Goal: Navigation & Orientation: Find specific page/section

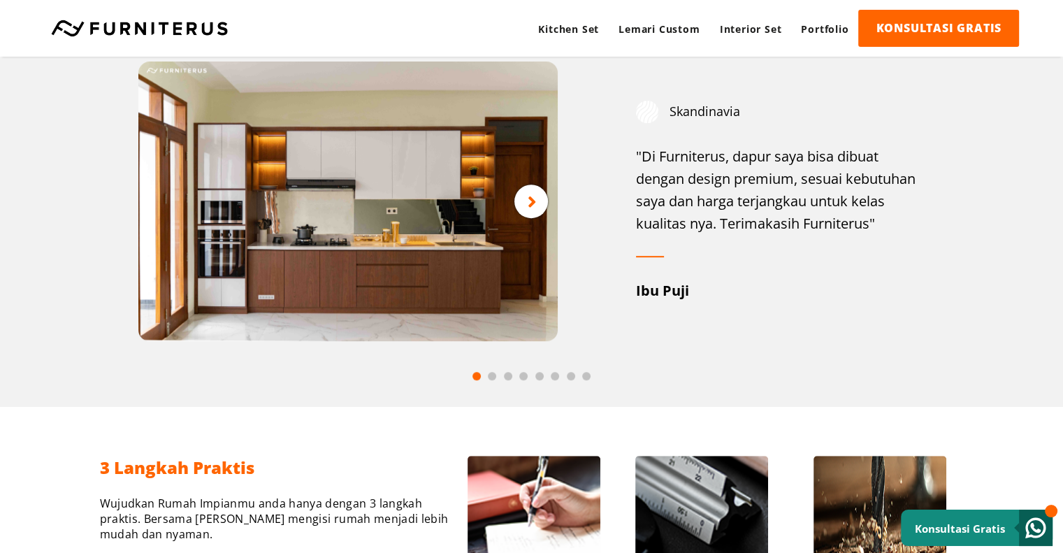
click at [533, 196] on icon at bounding box center [532, 201] width 9 height 17
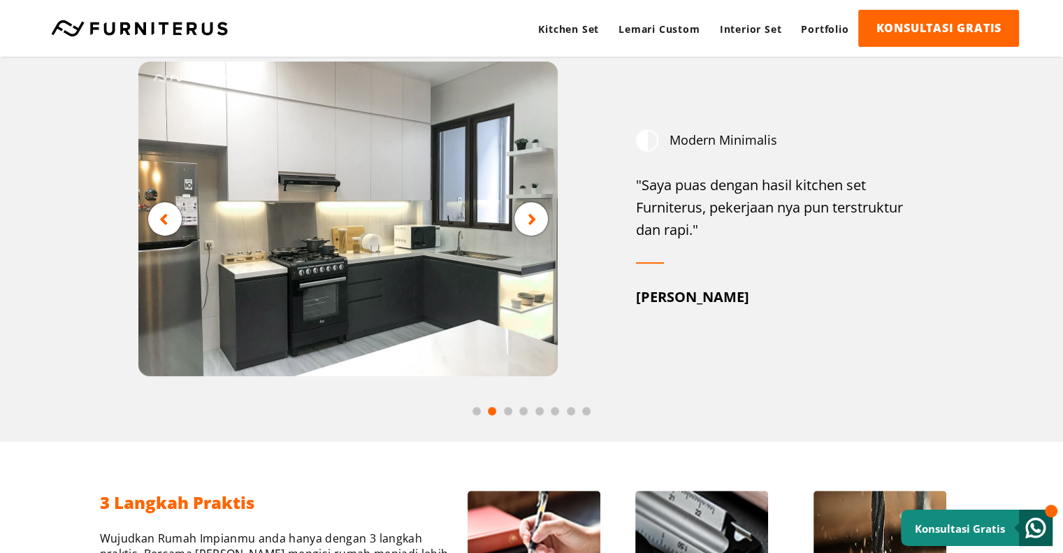
click at [534, 219] on icon at bounding box center [532, 218] width 9 height 17
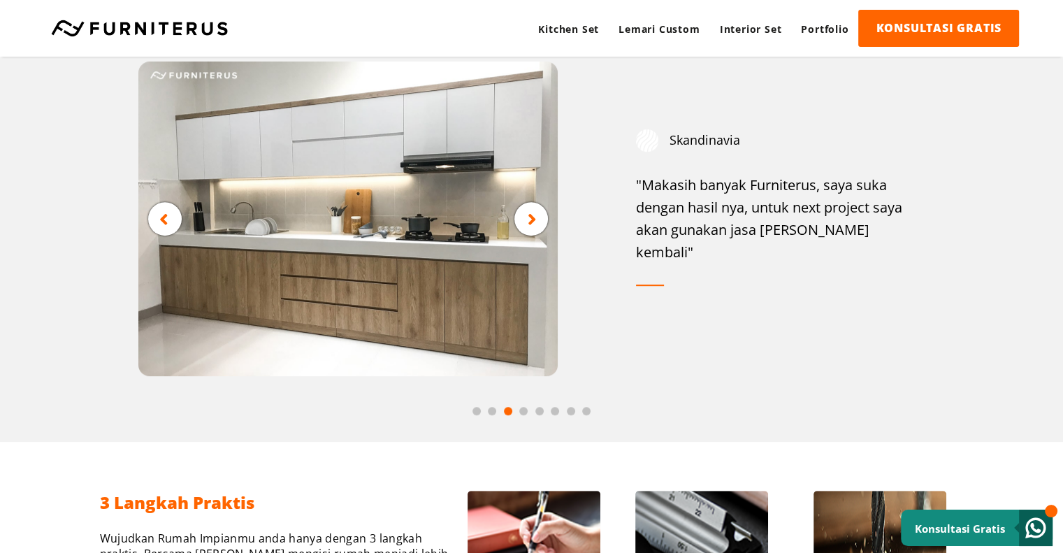
click at [534, 217] on icon at bounding box center [532, 218] width 9 height 17
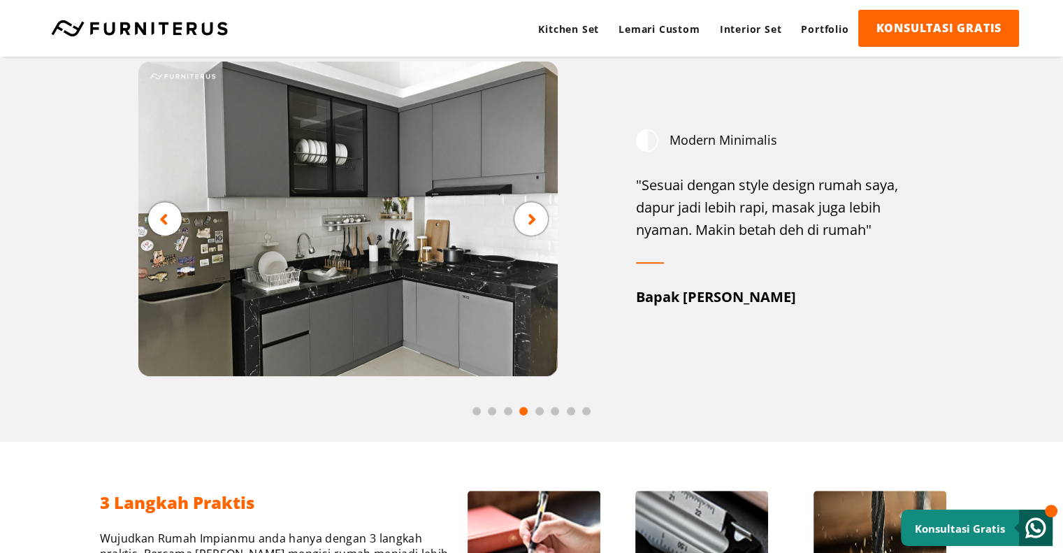
click at [534, 217] on icon at bounding box center [532, 218] width 9 height 17
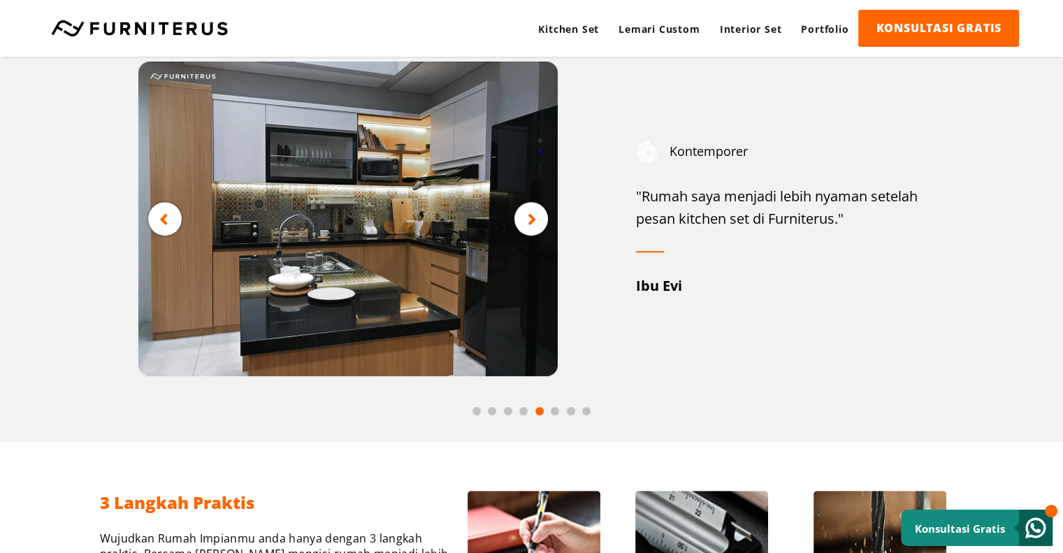
click at [534, 217] on icon at bounding box center [532, 218] width 9 height 17
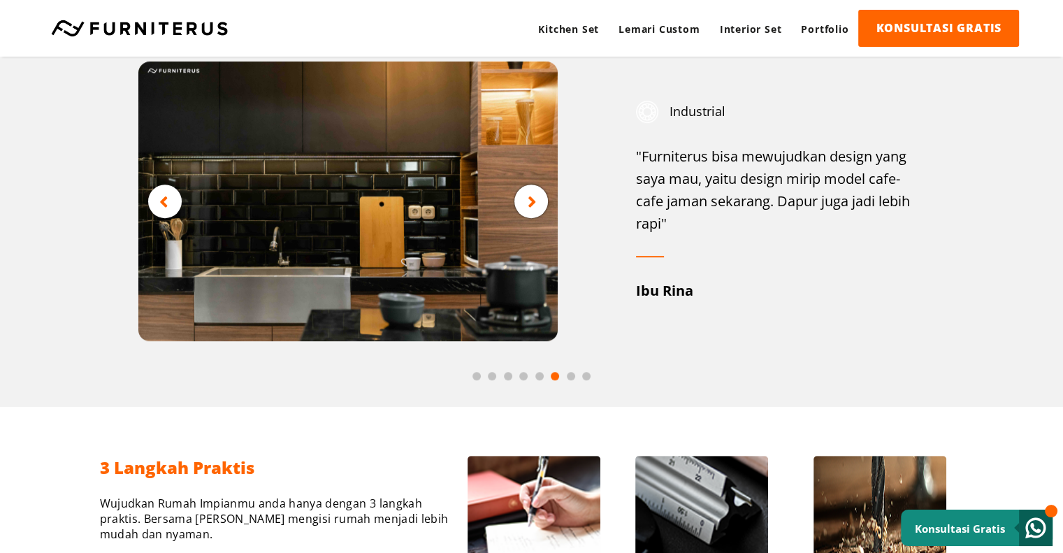
click at [533, 205] on icon at bounding box center [532, 201] width 9 height 17
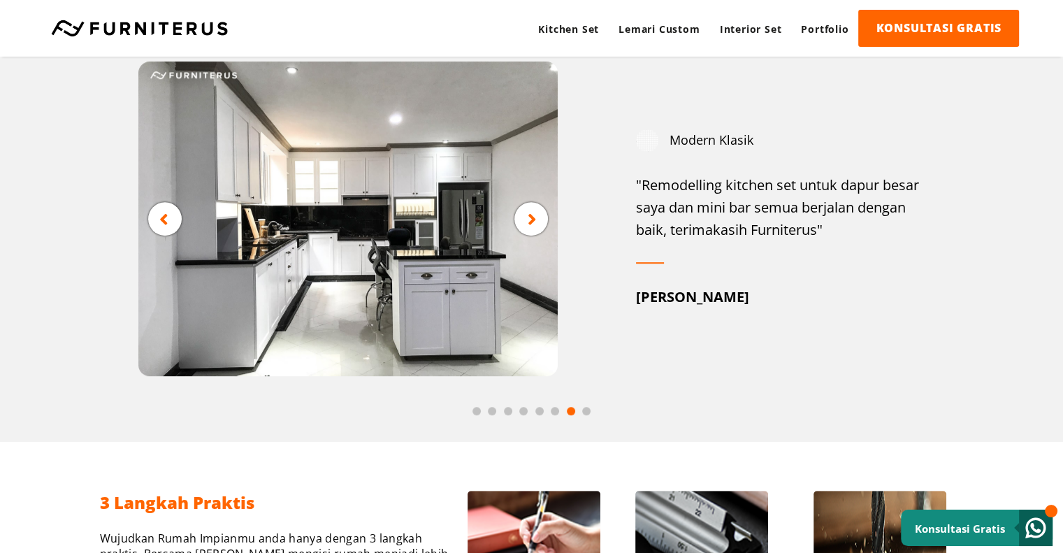
click at [533, 205] on div at bounding box center [532, 219] width 34 height 34
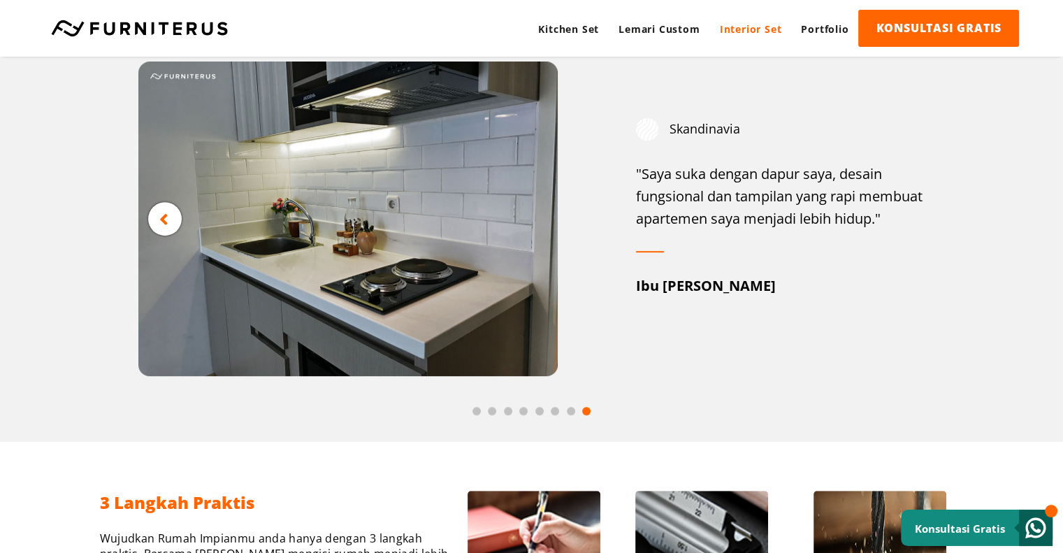
click at [756, 35] on link "Interior Set" at bounding box center [751, 29] width 82 height 38
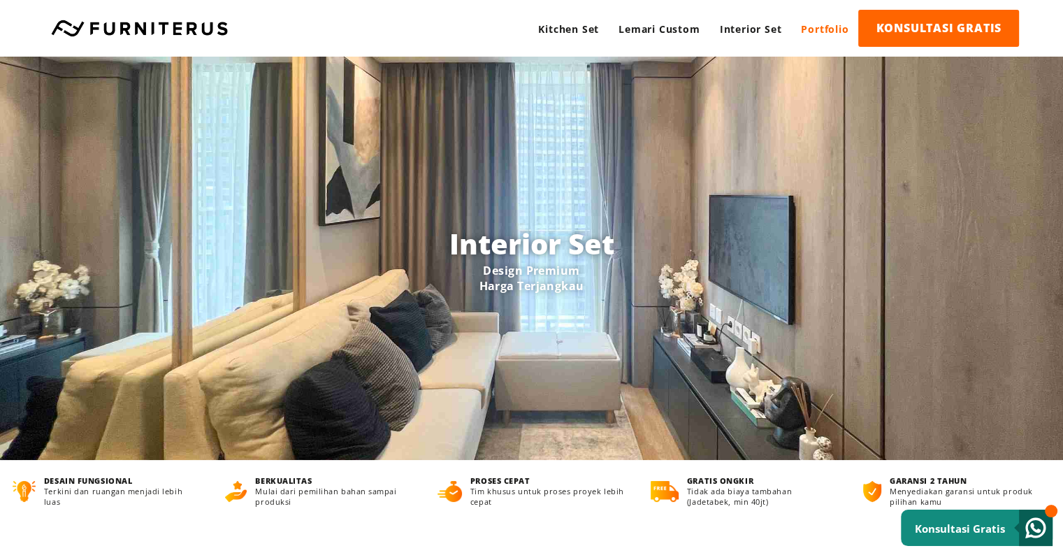
click at [811, 36] on link "Portfolio" at bounding box center [824, 29] width 67 height 38
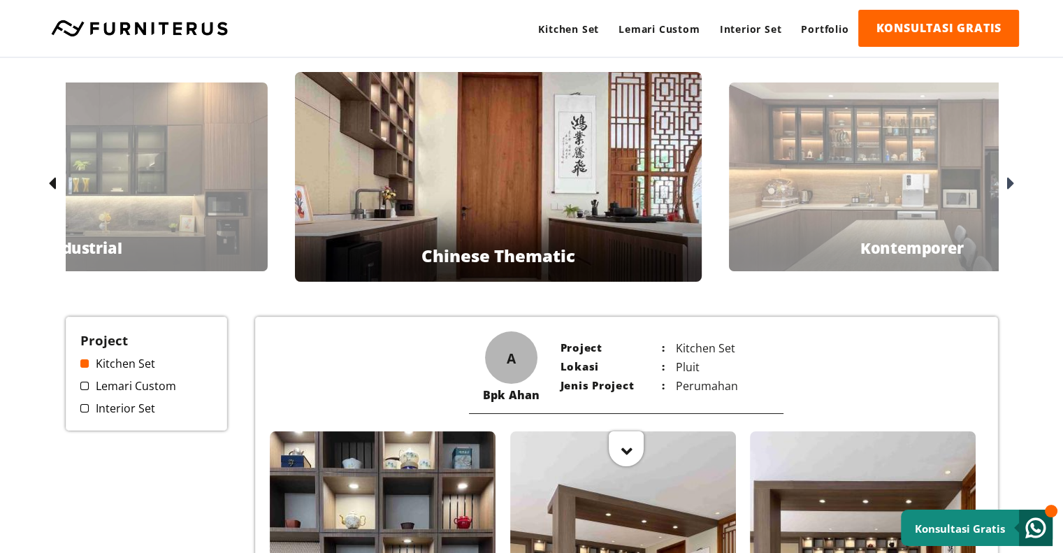
click at [1014, 182] on icon at bounding box center [1011, 184] width 8 height 20
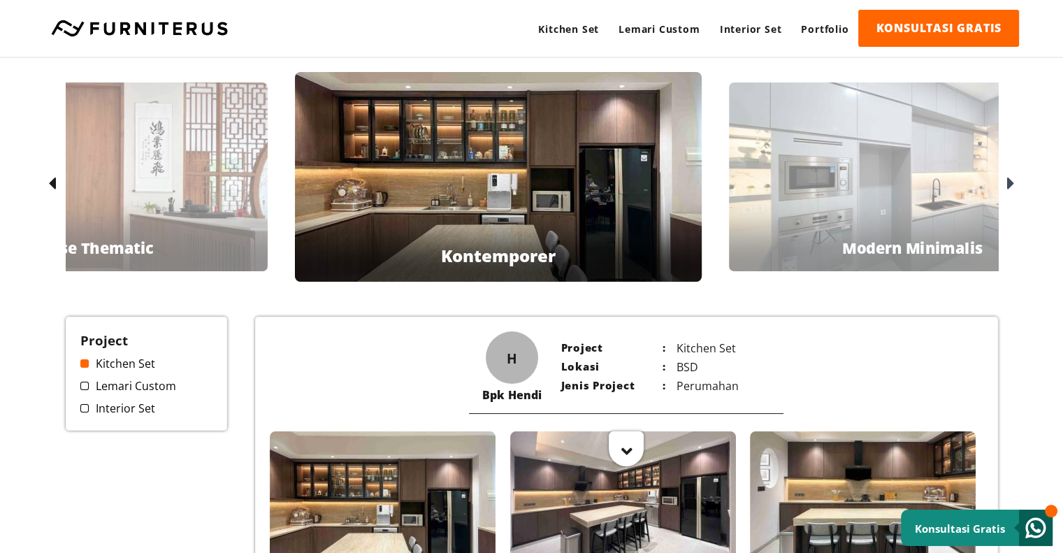
click at [1010, 178] on icon at bounding box center [1011, 184] width 8 height 20
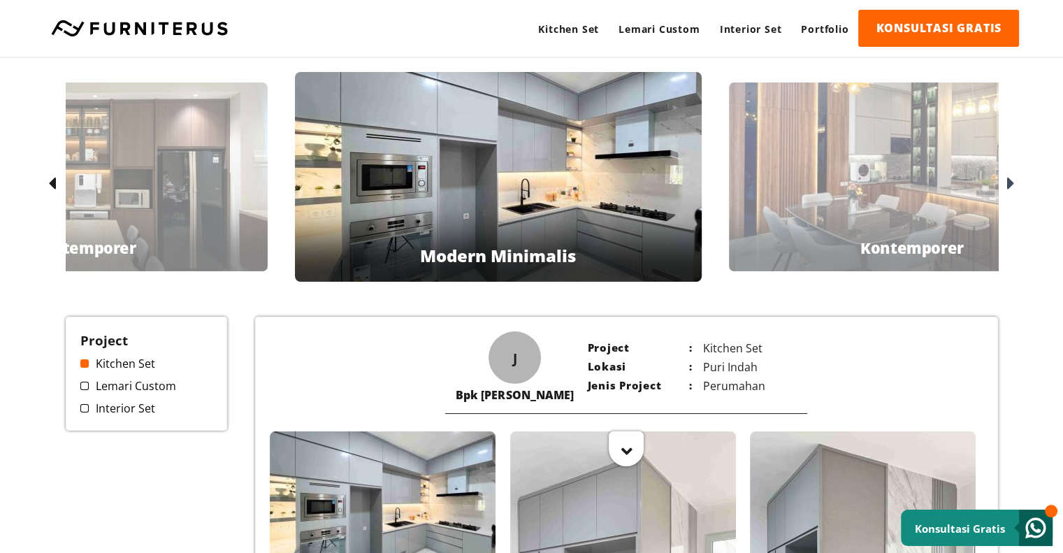
click at [1005, 181] on div at bounding box center [1009, 184] width 22 height 22
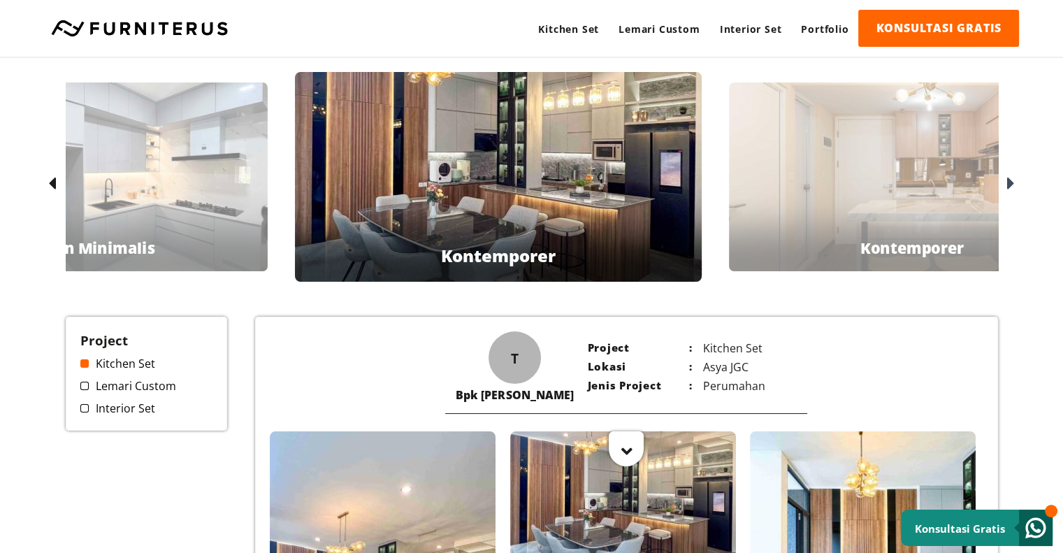
click at [1011, 184] on icon at bounding box center [1011, 184] width 8 height 20
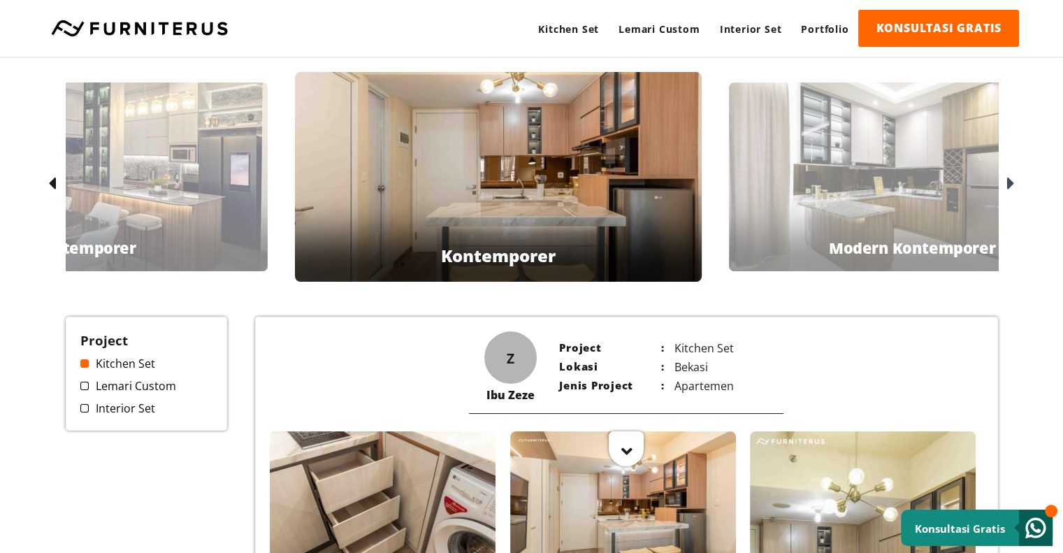
click at [1007, 182] on icon at bounding box center [1011, 184] width 8 height 20
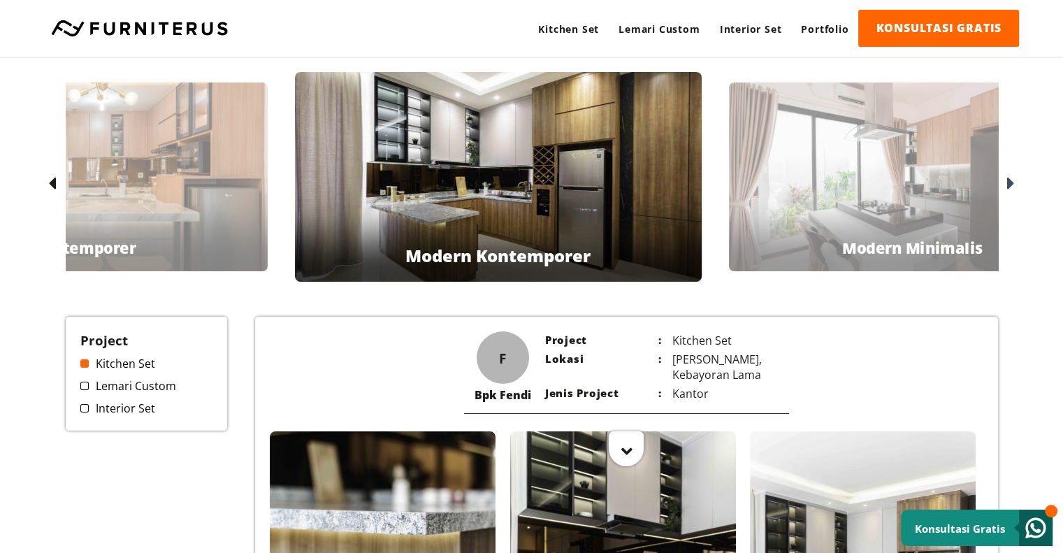
click at [1003, 181] on div at bounding box center [1009, 184] width 22 height 22
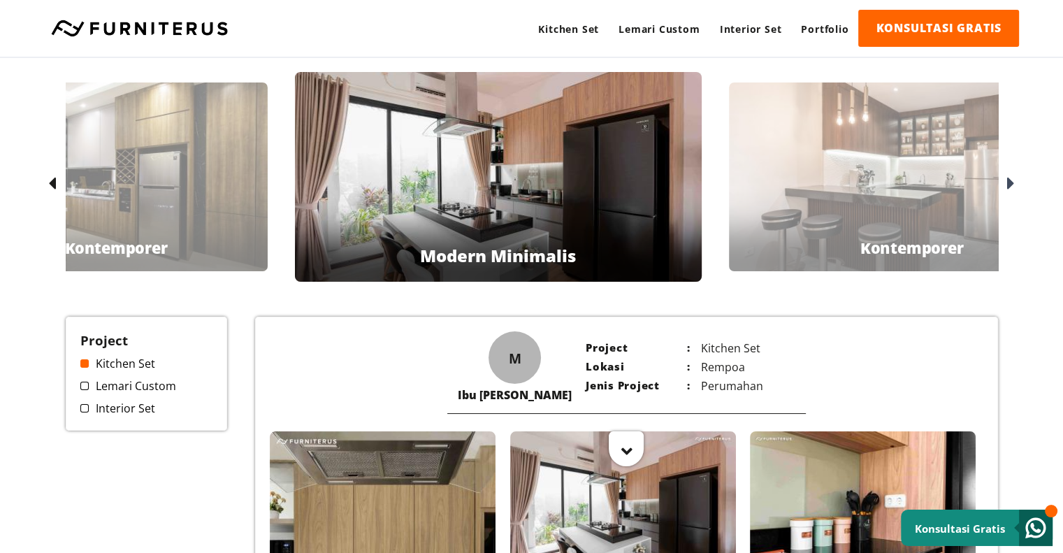
click at [1012, 188] on icon at bounding box center [1011, 184] width 8 height 20
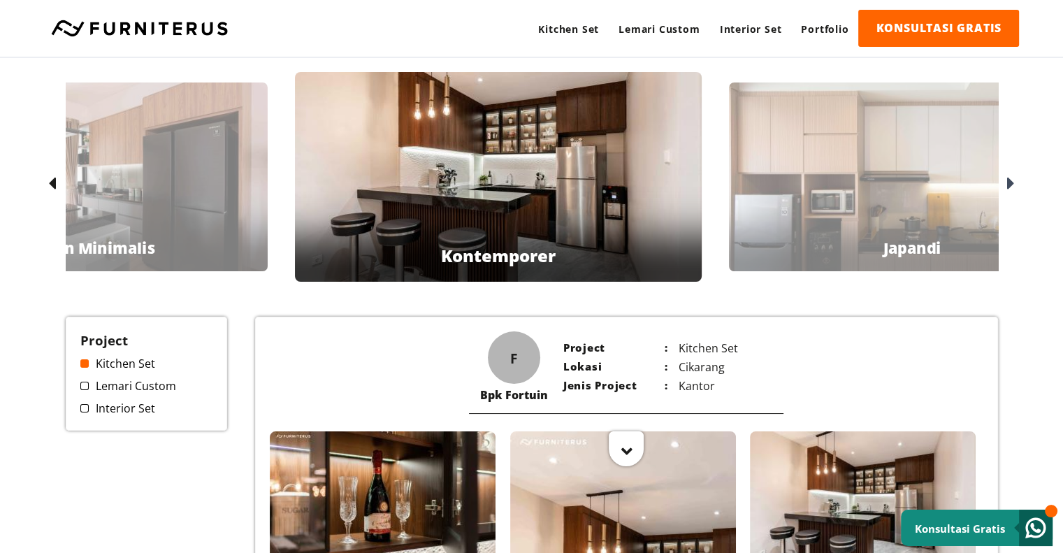
click at [1012, 183] on icon at bounding box center [1011, 184] width 8 height 20
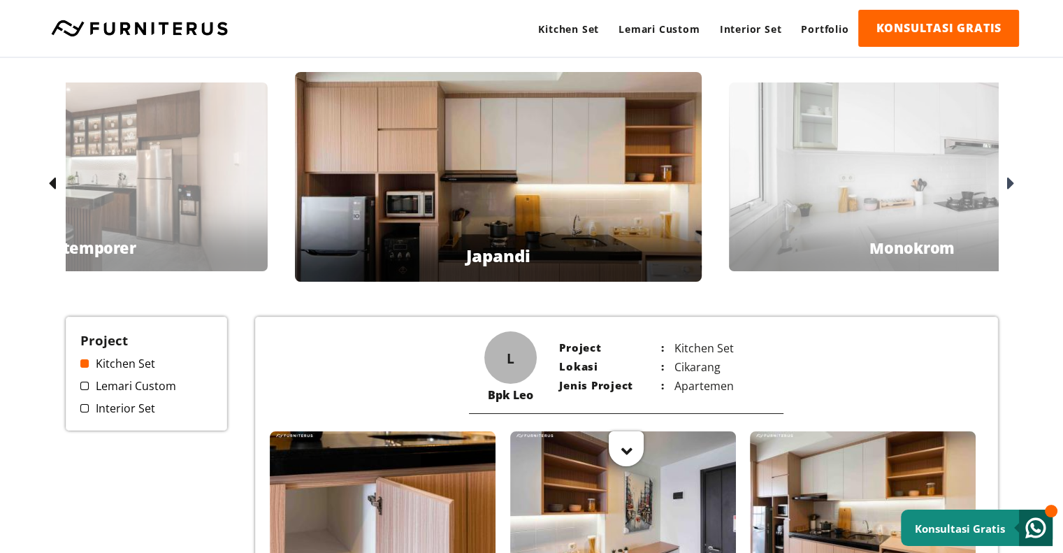
click at [1012, 180] on icon at bounding box center [1011, 184] width 8 height 20
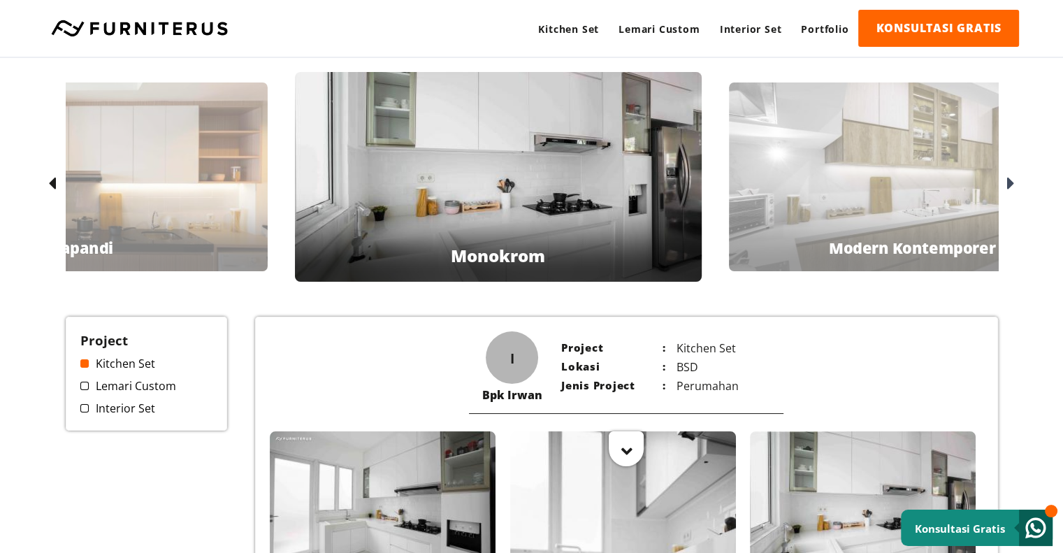
click at [1010, 180] on icon at bounding box center [1011, 184] width 8 height 20
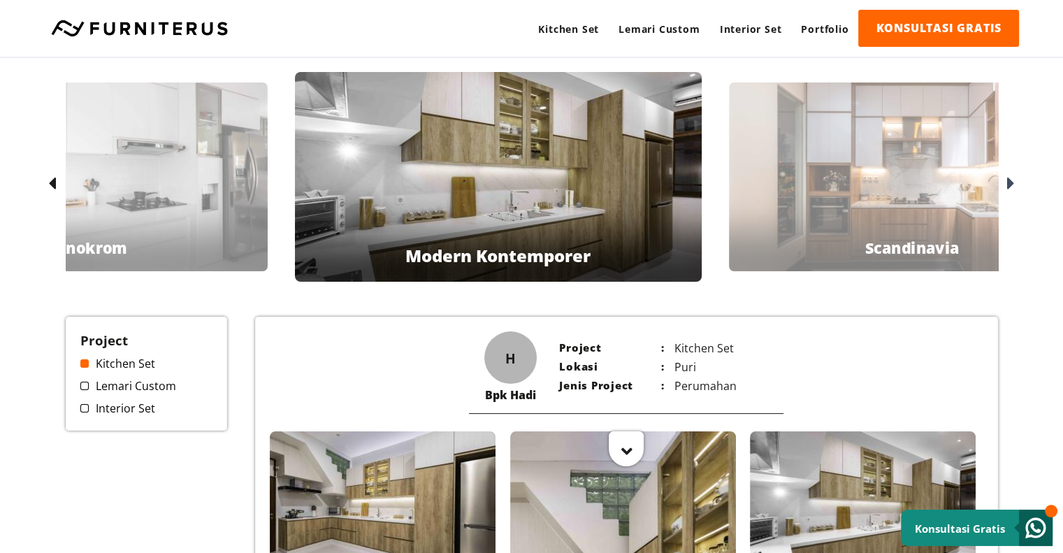
click at [1014, 177] on icon at bounding box center [1011, 184] width 8 height 20
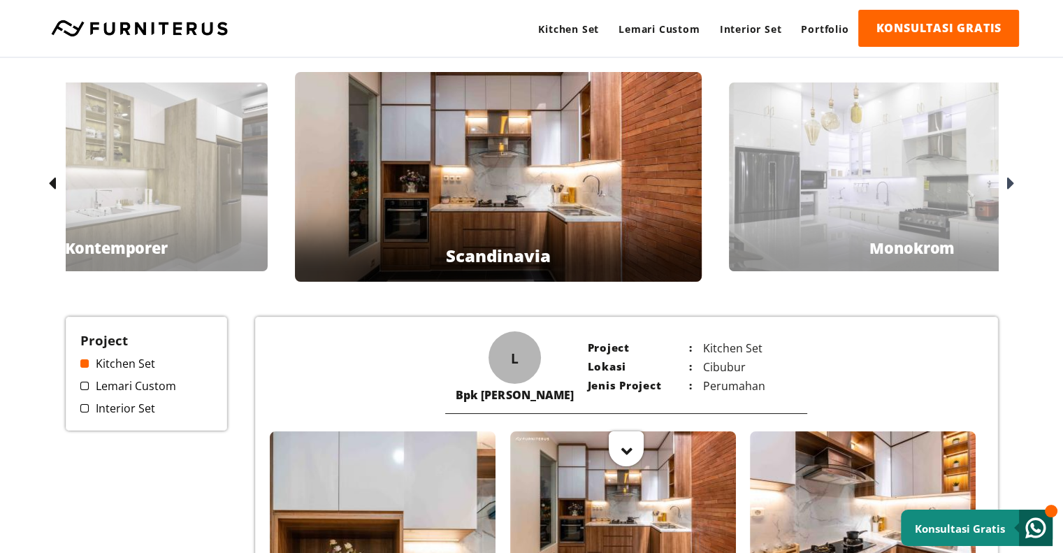
click at [1014, 177] on icon at bounding box center [1011, 184] width 8 height 20
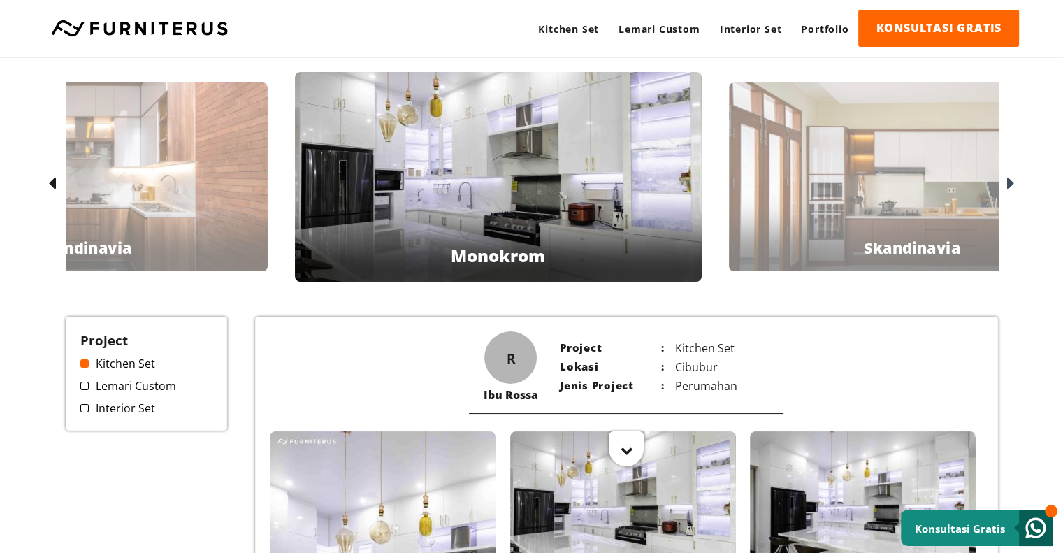
click at [1011, 177] on icon at bounding box center [1011, 184] width 8 height 20
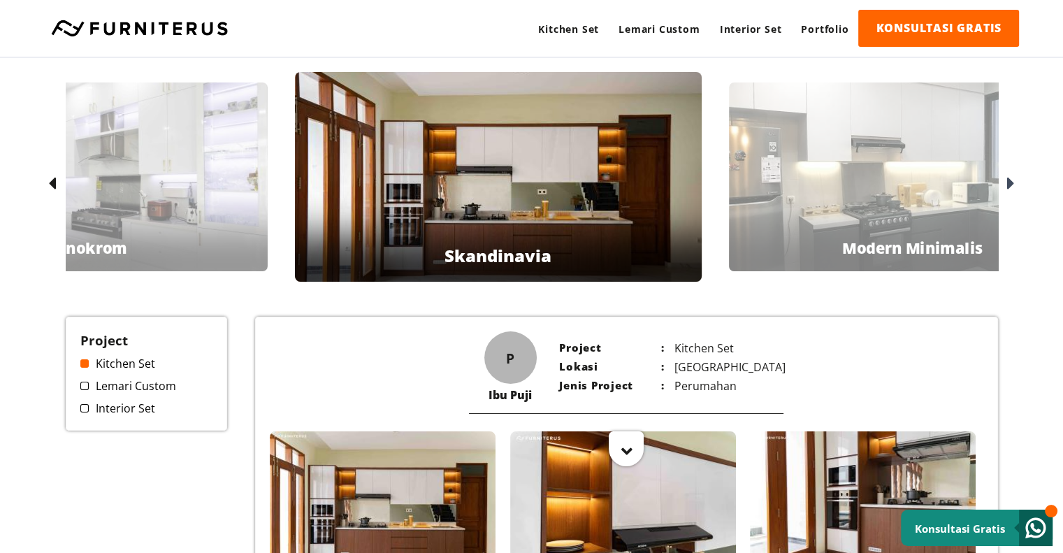
click at [1011, 177] on icon at bounding box center [1011, 184] width 8 height 20
